Goal: Entertainment & Leisure: Consume media (video, audio)

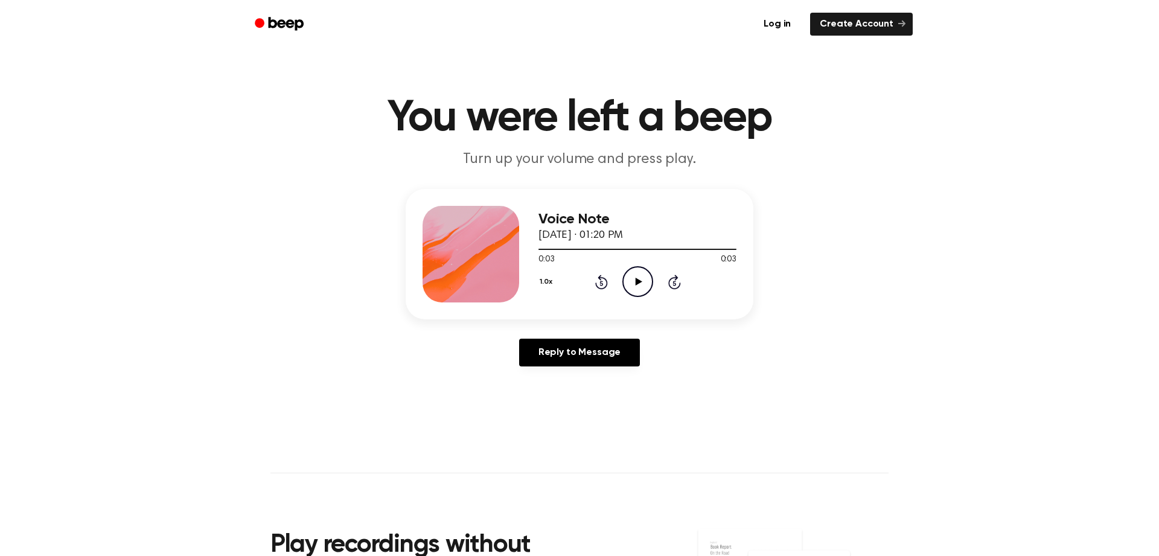
click at [632, 292] on icon "Play Audio" at bounding box center [638, 281] width 31 height 31
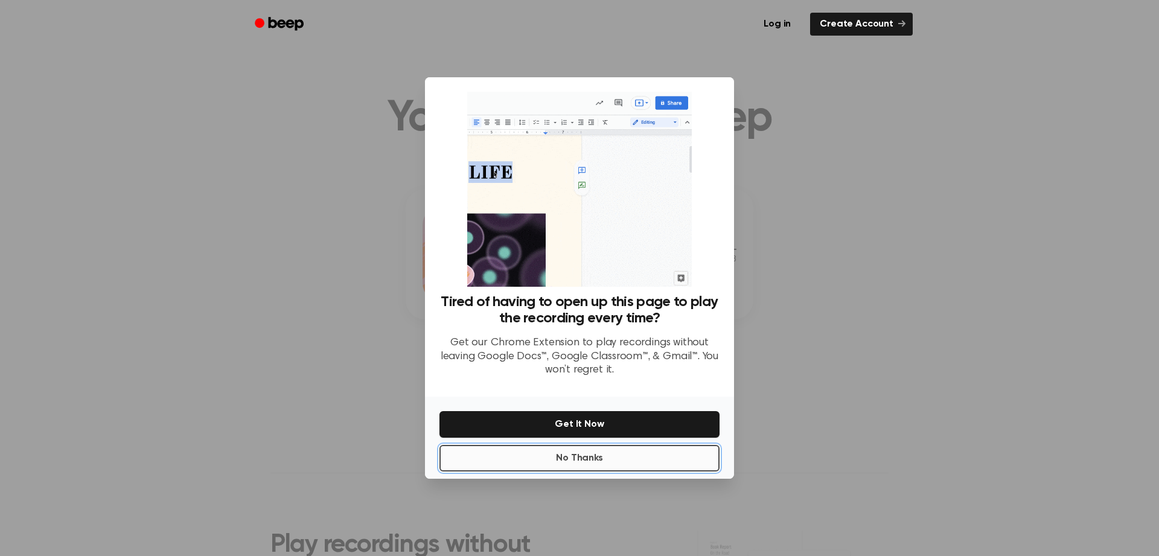
click at [662, 450] on button "No Thanks" at bounding box center [580, 458] width 280 height 27
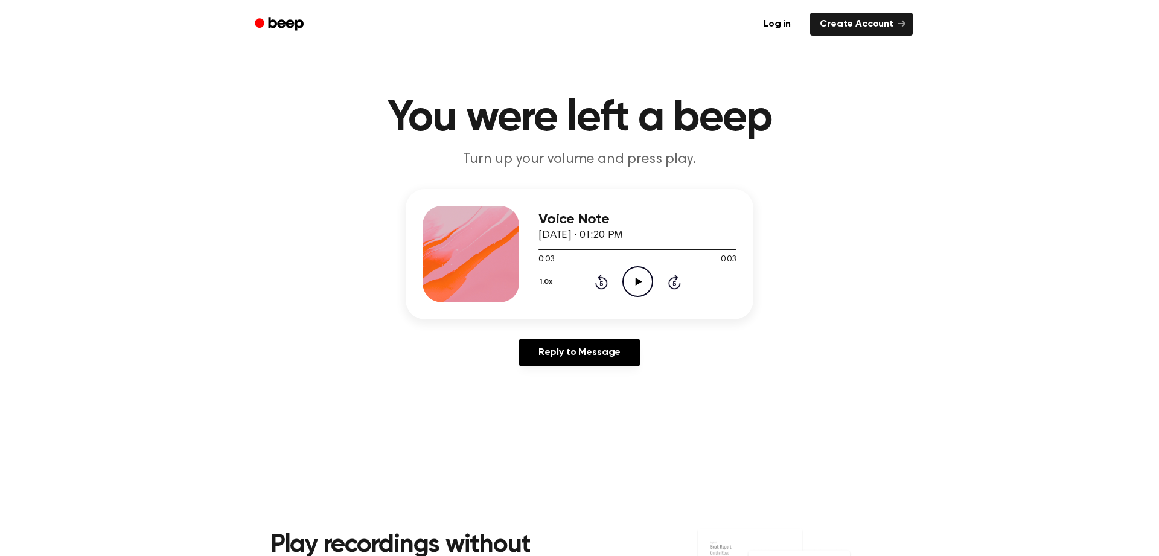
click at [640, 274] on icon "Play Audio" at bounding box center [638, 281] width 31 height 31
click at [641, 274] on icon "Play Audio" at bounding box center [638, 281] width 31 height 31
click at [644, 286] on icon "Play Audio" at bounding box center [638, 281] width 31 height 31
click at [627, 284] on icon "Play Audio" at bounding box center [638, 281] width 31 height 31
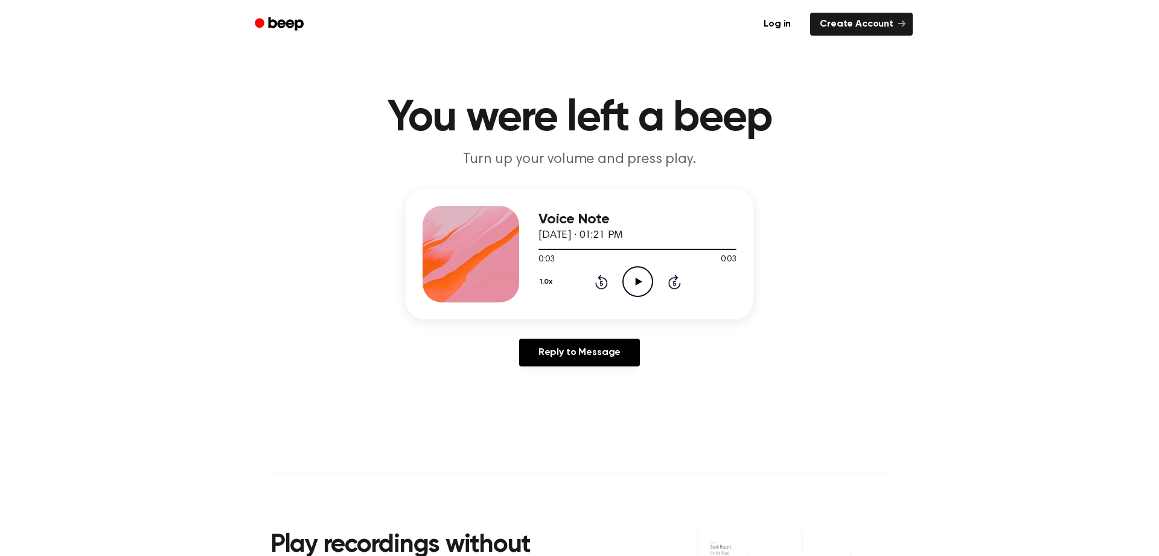
click at [603, 207] on div "Voice Note September 5, 2025 · 01:21 PM 0:03 0:03 Your browser does not support…" at bounding box center [638, 254] width 198 height 97
click at [643, 272] on icon "Play Audio" at bounding box center [638, 281] width 31 height 31
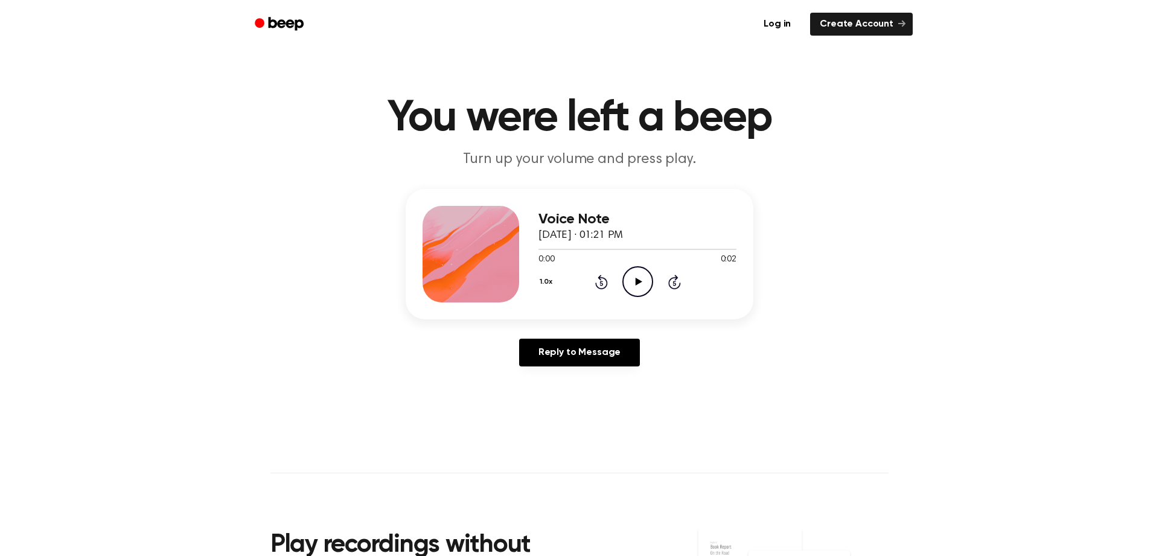
click at [627, 281] on icon "Play Audio" at bounding box center [638, 281] width 31 height 31
click at [630, 285] on icon "Play Audio" at bounding box center [638, 281] width 31 height 31
click at [635, 285] on icon at bounding box center [638, 282] width 7 height 8
click at [624, 278] on icon "Play Audio" at bounding box center [638, 281] width 31 height 31
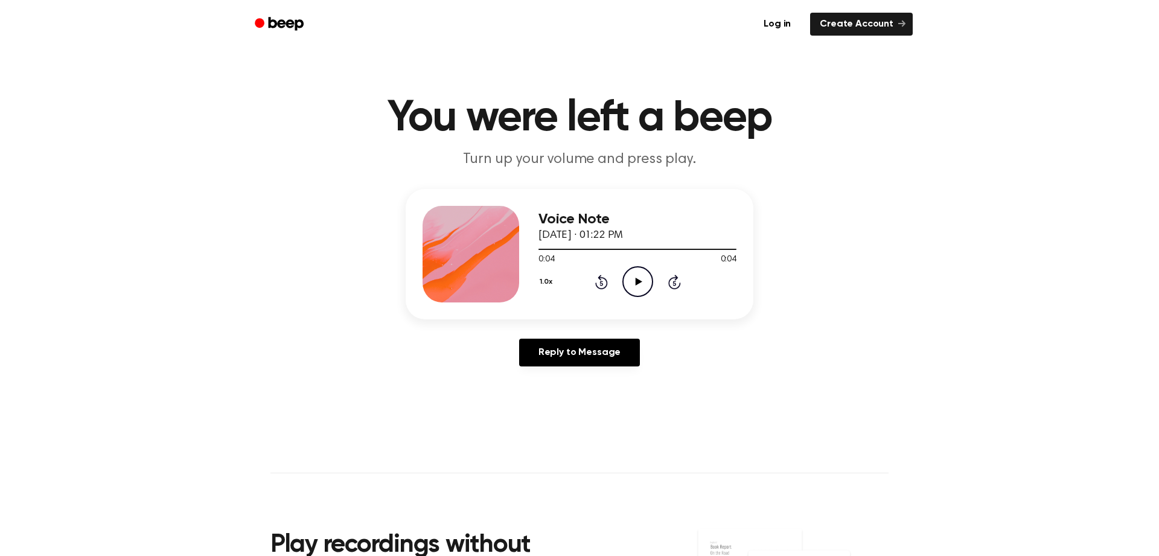
click at [624, 278] on icon "Play Audio" at bounding box center [638, 281] width 31 height 31
click at [644, 273] on icon "Play Audio" at bounding box center [638, 281] width 31 height 31
click at [632, 277] on icon "Play Audio" at bounding box center [638, 281] width 31 height 31
click at [649, 284] on icon "Play Audio" at bounding box center [638, 281] width 31 height 31
click at [649, 281] on icon "Play Audio" at bounding box center [638, 281] width 31 height 31
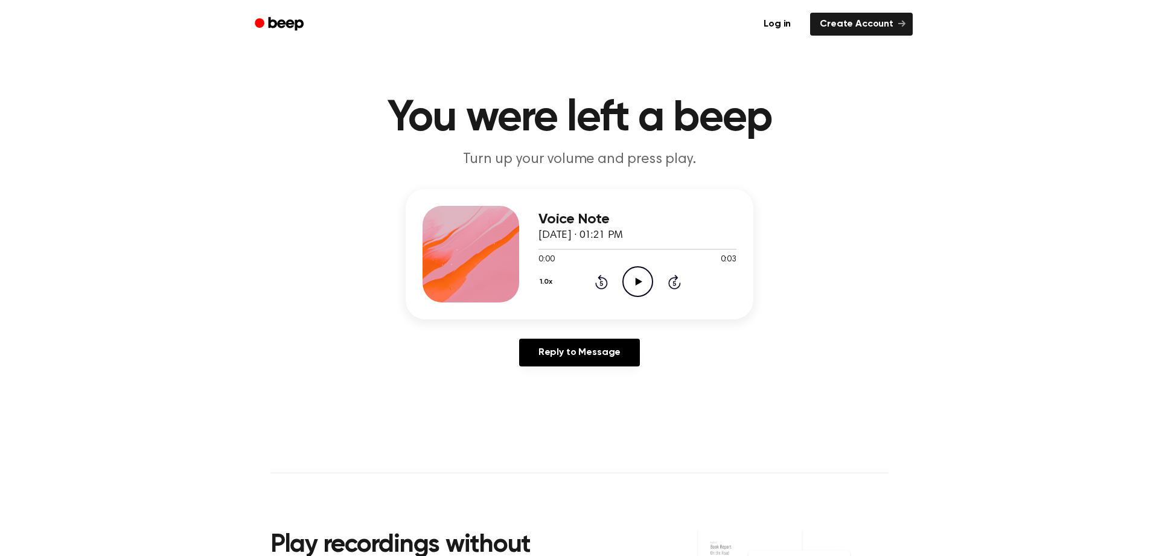
click at [641, 290] on icon "Play Audio" at bounding box center [638, 281] width 31 height 31
click at [626, 289] on icon "Play Audio" at bounding box center [638, 281] width 31 height 31
click at [639, 268] on icon "Play Audio" at bounding box center [638, 281] width 31 height 31
click at [649, 280] on icon "Play Audio" at bounding box center [638, 281] width 31 height 31
click at [635, 275] on icon "Play Audio" at bounding box center [638, 281] width 31 height 31
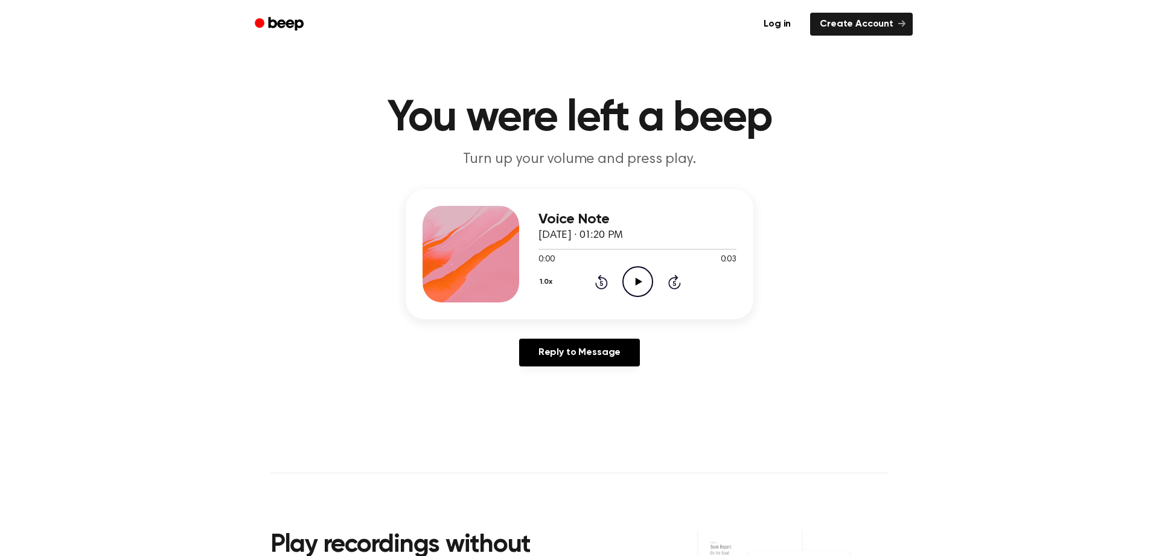
click at [630, 293] on icon "Play Audio" at bounding box center [638, 281] width 31 height 31
click at [623, 295] on icon "Play Audio" at bounding box center [638, 281] width 31 height 31
click at [640, 283] on icon "Play Audio" at bounding box center [638, 281] width 31 height 31
click at [645, 267] on icon "Play Audio" at bounding box center [638, 281] width 31 height 31
click at [631, 286] on icon "Play Audio" at bounding box center [638, 281] width 31 height 31
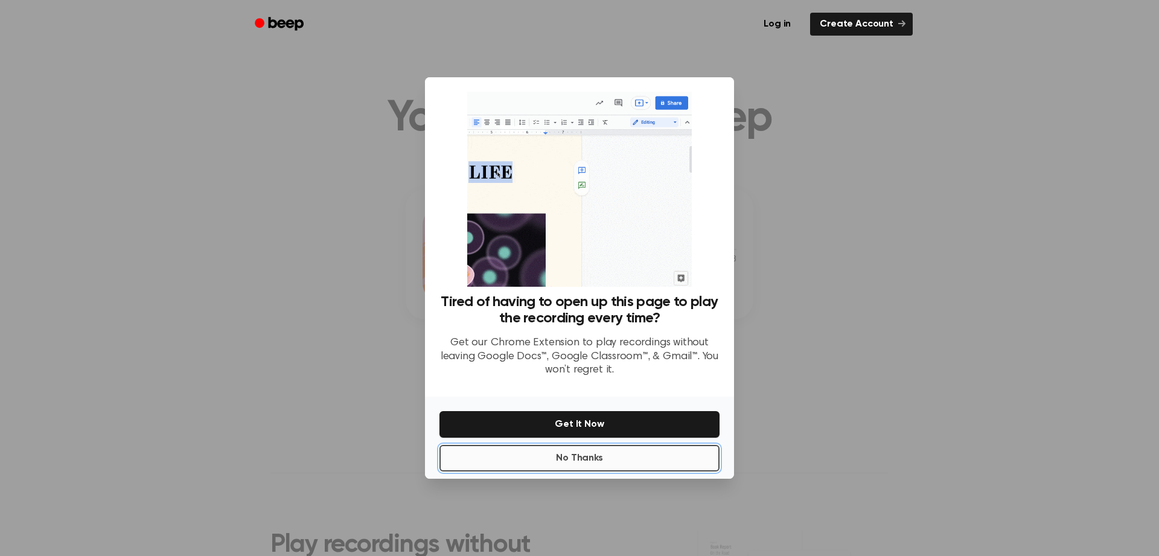
click at [671, 470] on button "No Thanks" at bounding box center [580, 458] width 280 height 27
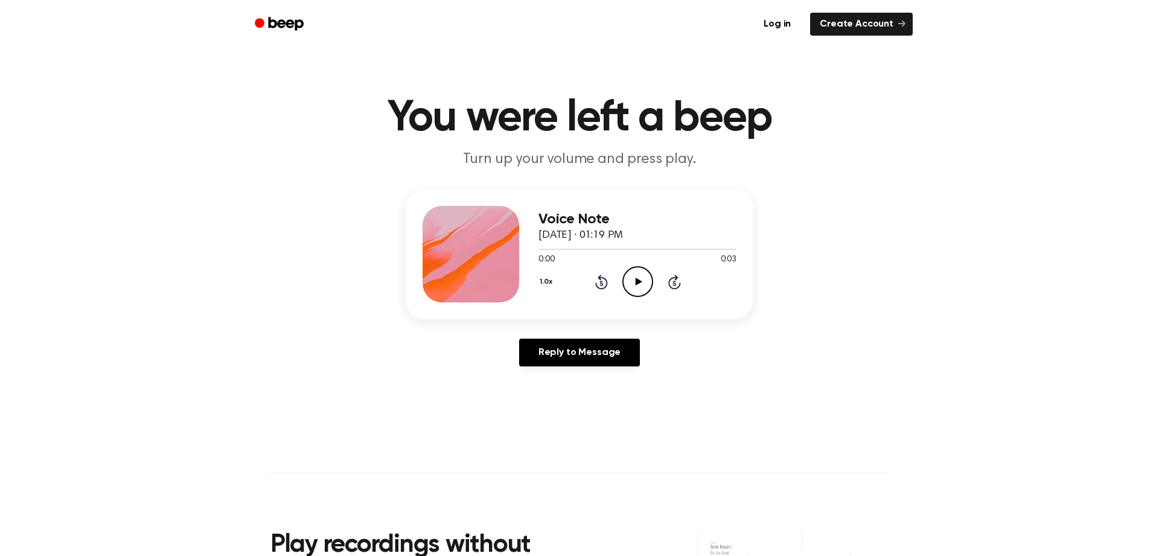
click at [628, 286] on icon "Play Audio" at bounding box center [638, 281] width 31 height 31
click at [645, 280] on icon "Play Audio" at bounding box center [638, 281] width 31 height 31
